Goal: Transaction & Acquisition: Purchase product/service

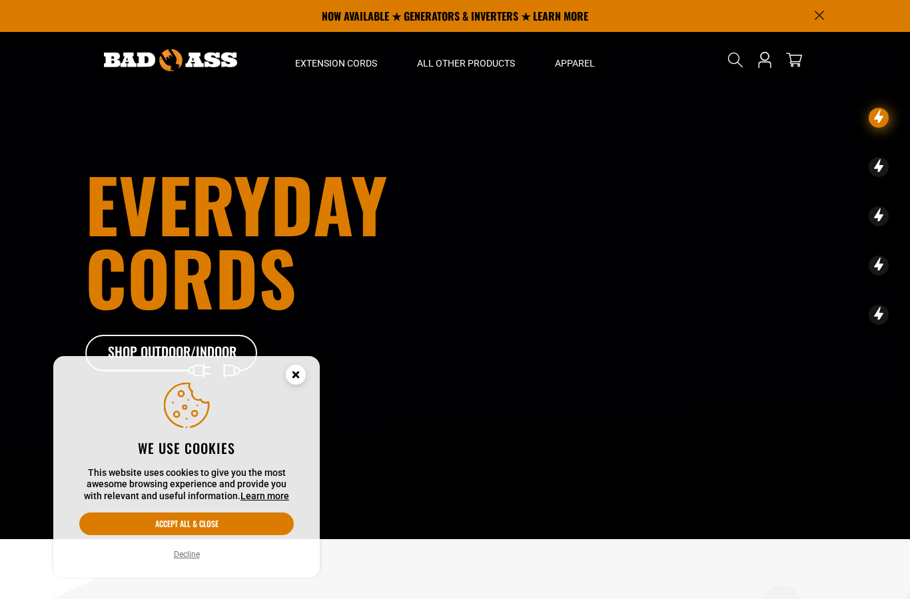
click at [295, 376] on icon "Cookie Consent" at bounding box center [295, 374] width 5 height 5
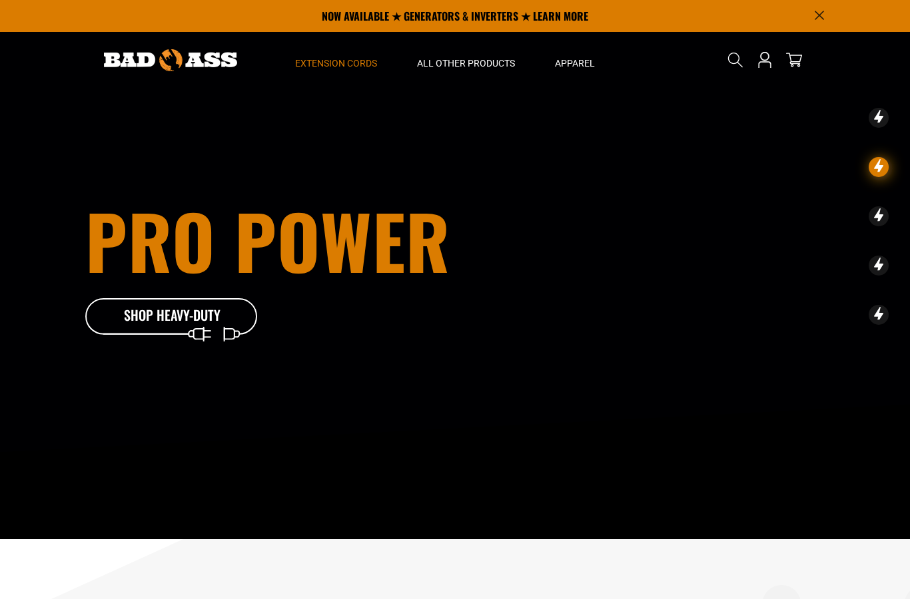
click at [318, 65] on span "Extension Cords" at bounding box center [336, 63] width 82 height 12
click at [320, 68] on span "Extension Cords" at bounding box center [336, 63] width 82 height 12
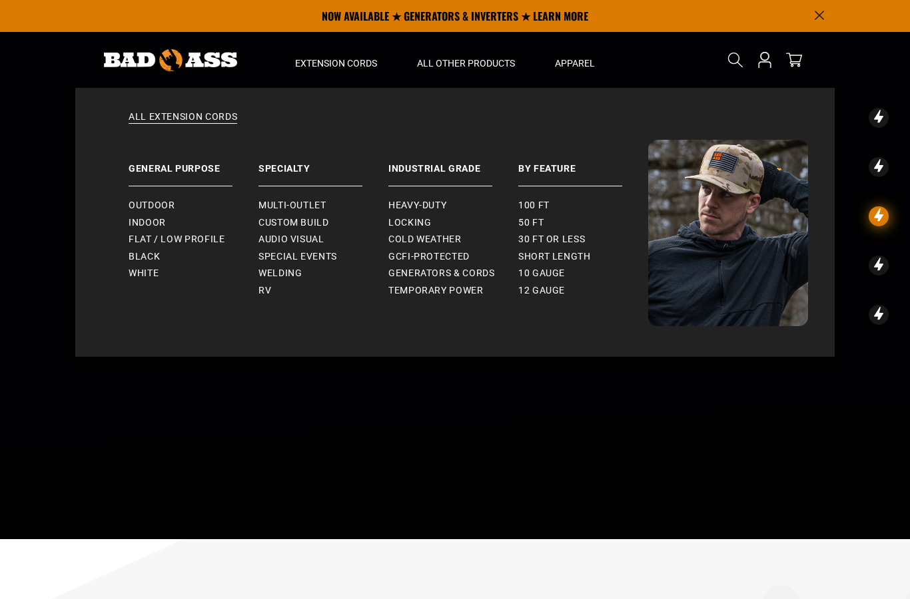
click at [545, 268] on span "10 gauge" at bounding box center [541, 274] width 47 height 12
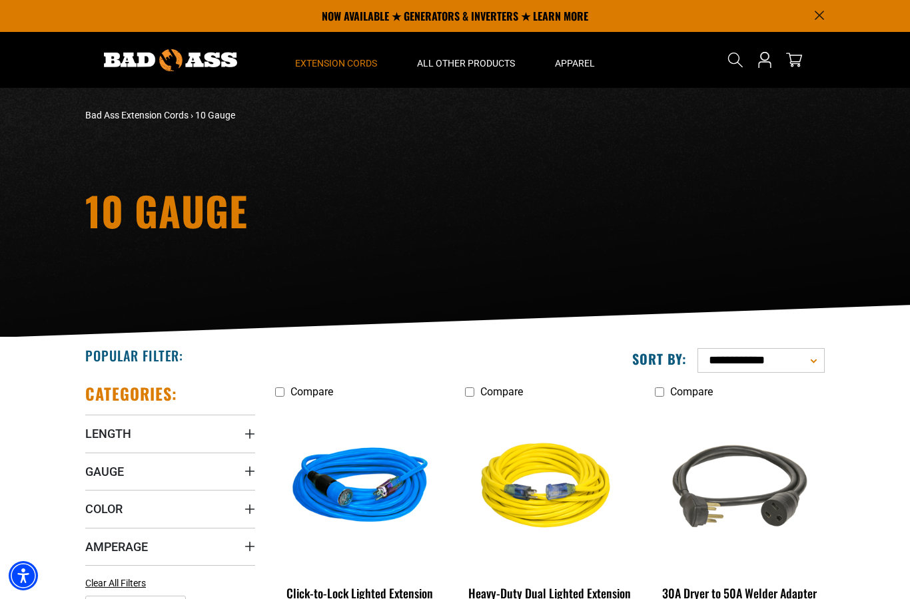
click at [324, 67] on span "Extension Cords" at bounding box center [336, 63] width 82 height 12
click at [327, 65] on span "Extension Cords" at bounding box center [336, 63] width 82 height 12
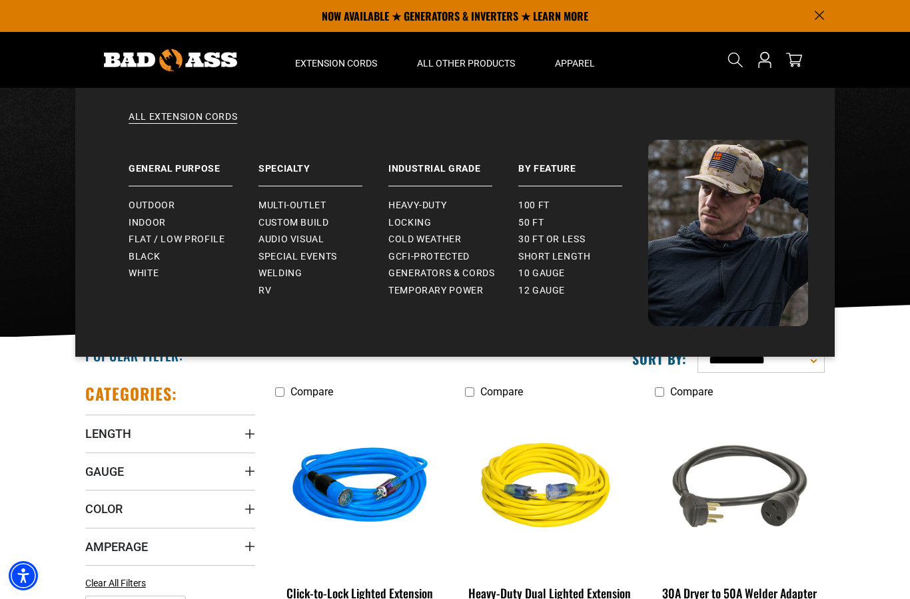
click at [270, 268] on span "Welding" at bounding box center [279, 274] width 43 height 12
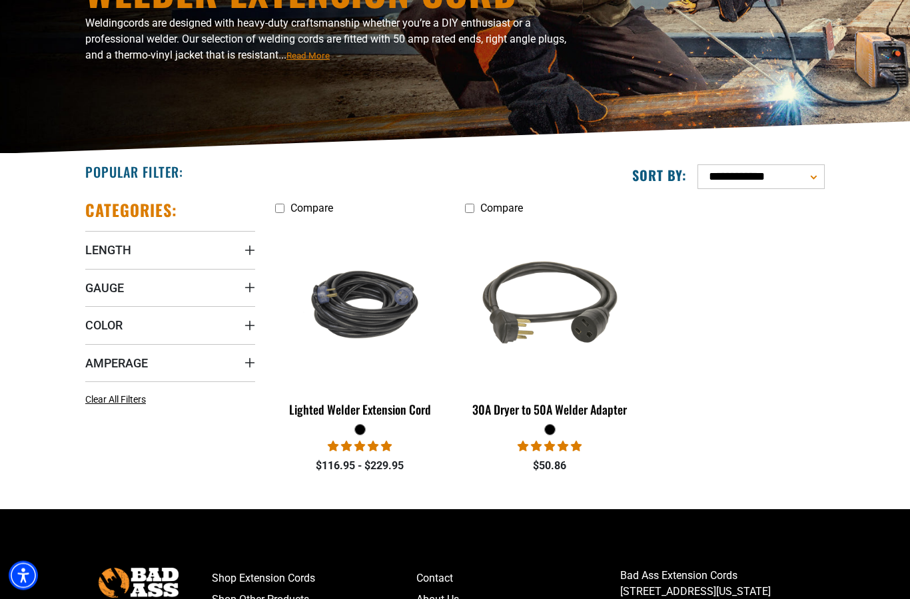
scroll to position [184, 0]
click at [376, 308] on img at bounding box center [360, 304] width 168 height 103
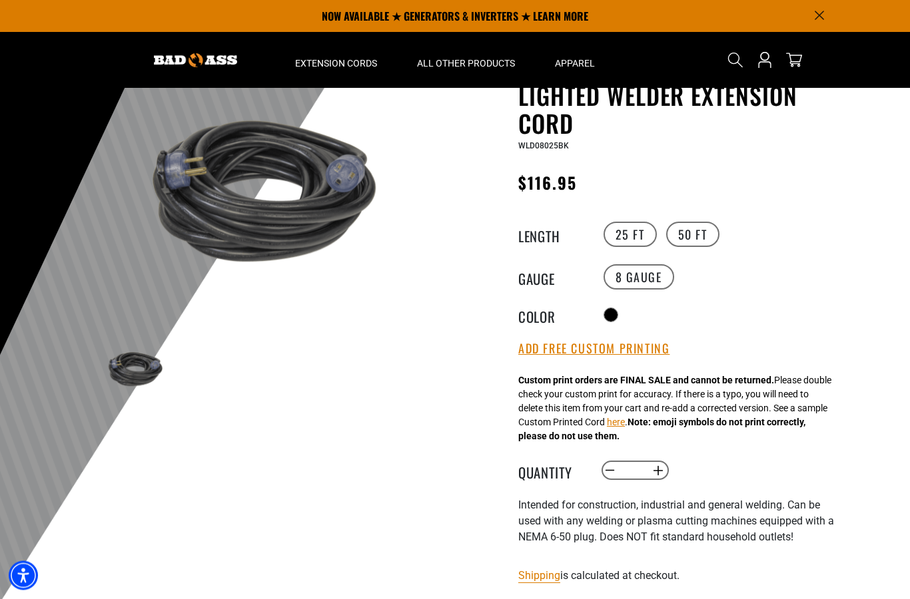
scroll to position [57, 0]
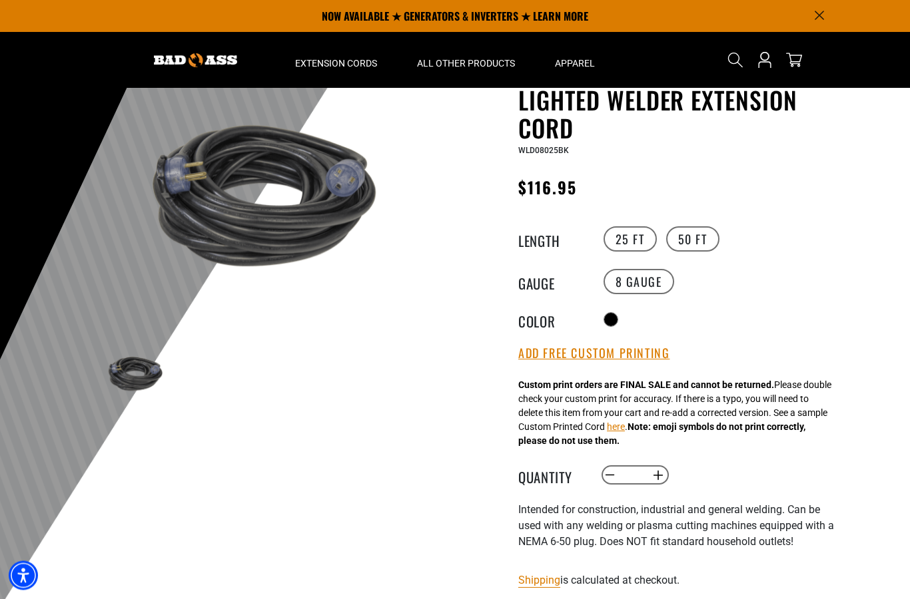
click at [690, 233] on label "50 FT" at bounding box center [692, 239] width 53 height 25
click at [629, 230] on label "25 FT" at bounding box center [629, 238] width 53 height 25
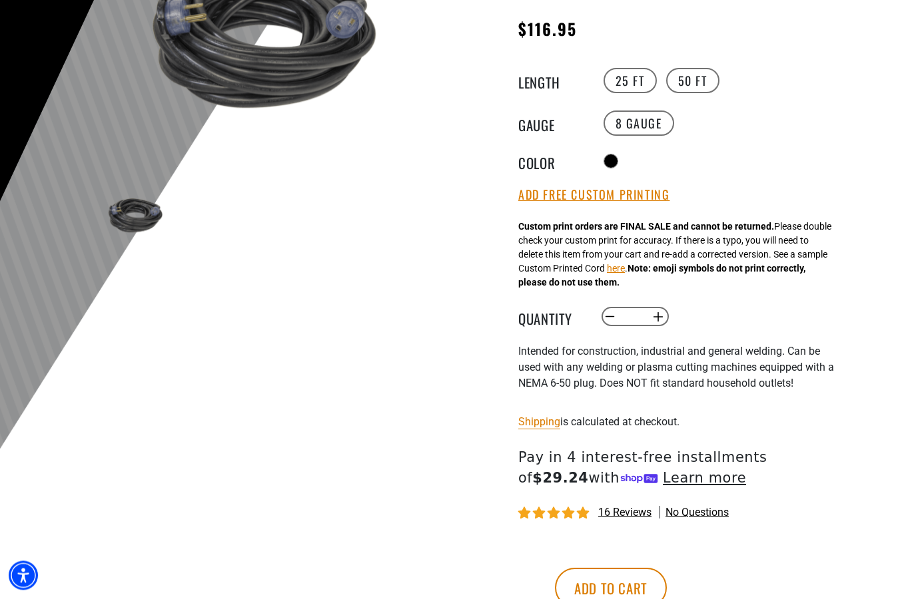
scroll to position [219, 0]
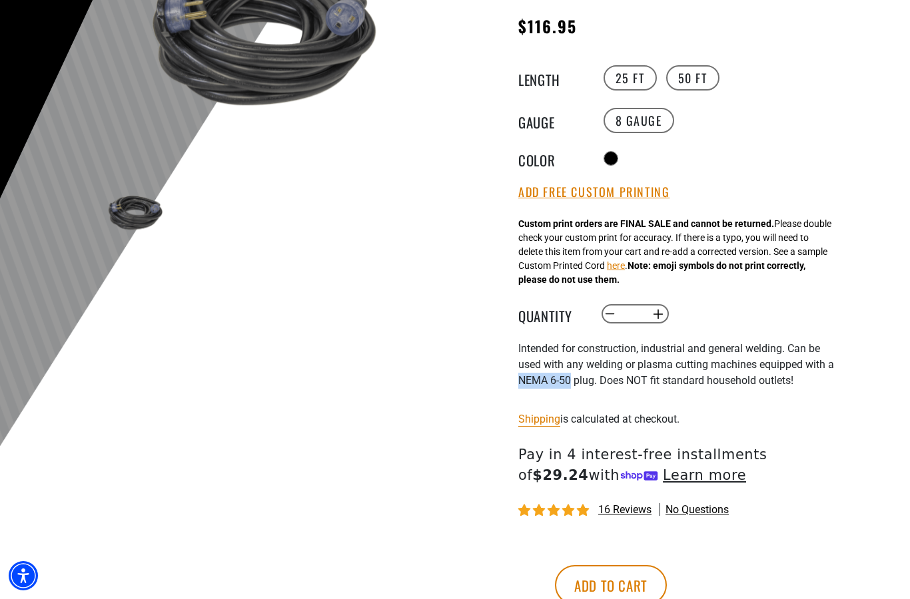
copy span "NEMA 6-50"
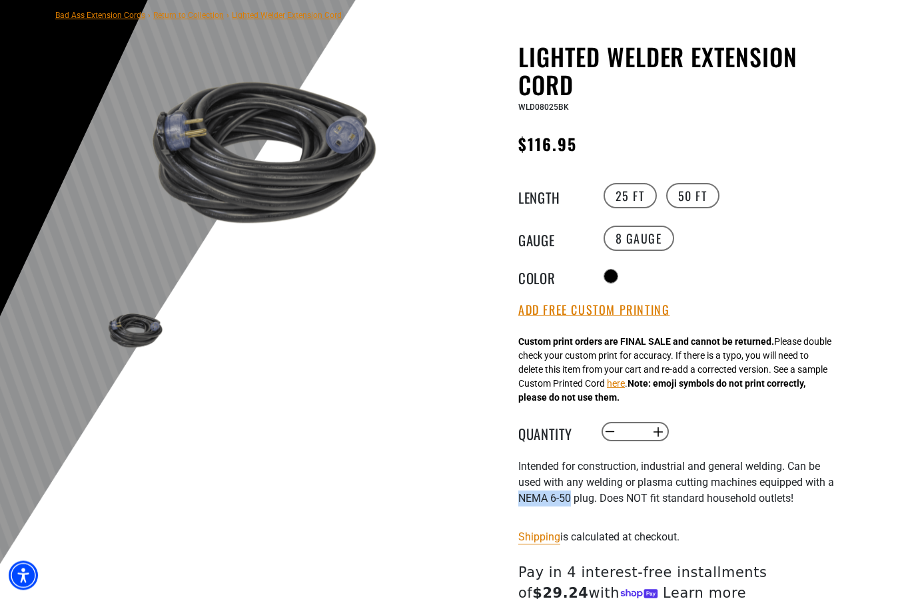
scroll to position [0, 0]
